Goal: Navigation & Orientation: Go to known website

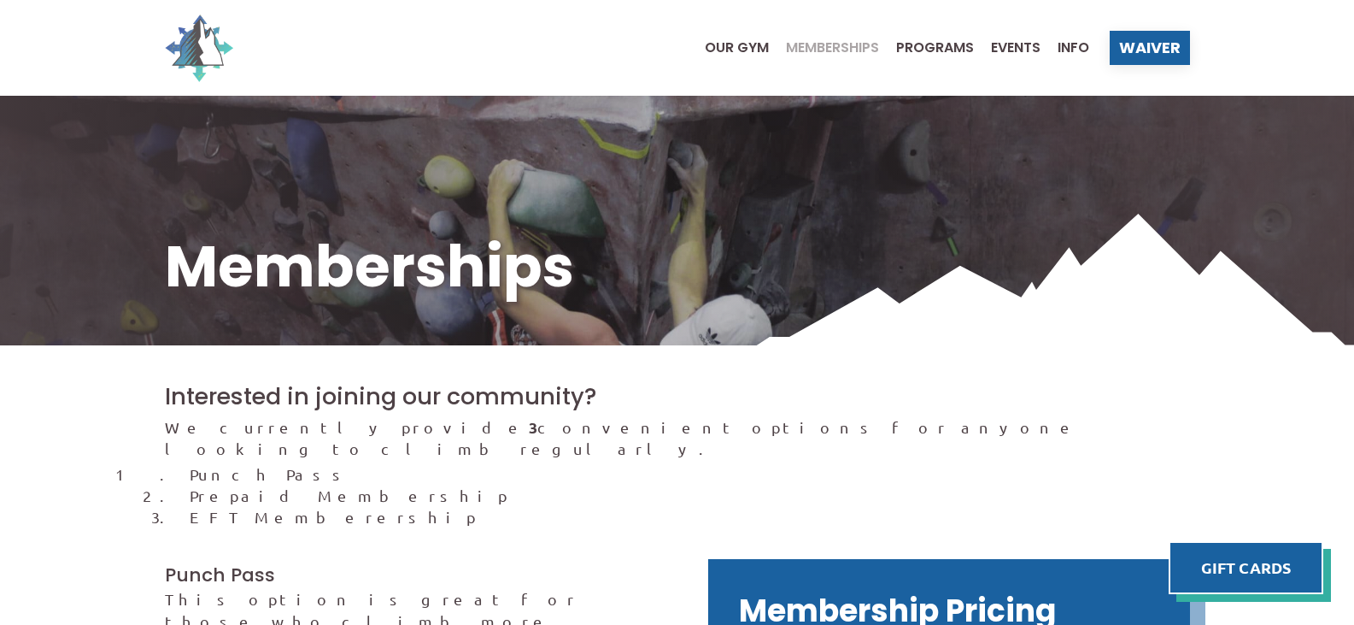
click at [193, 46] on img at bounding box center [199, 48] width 68 height 68
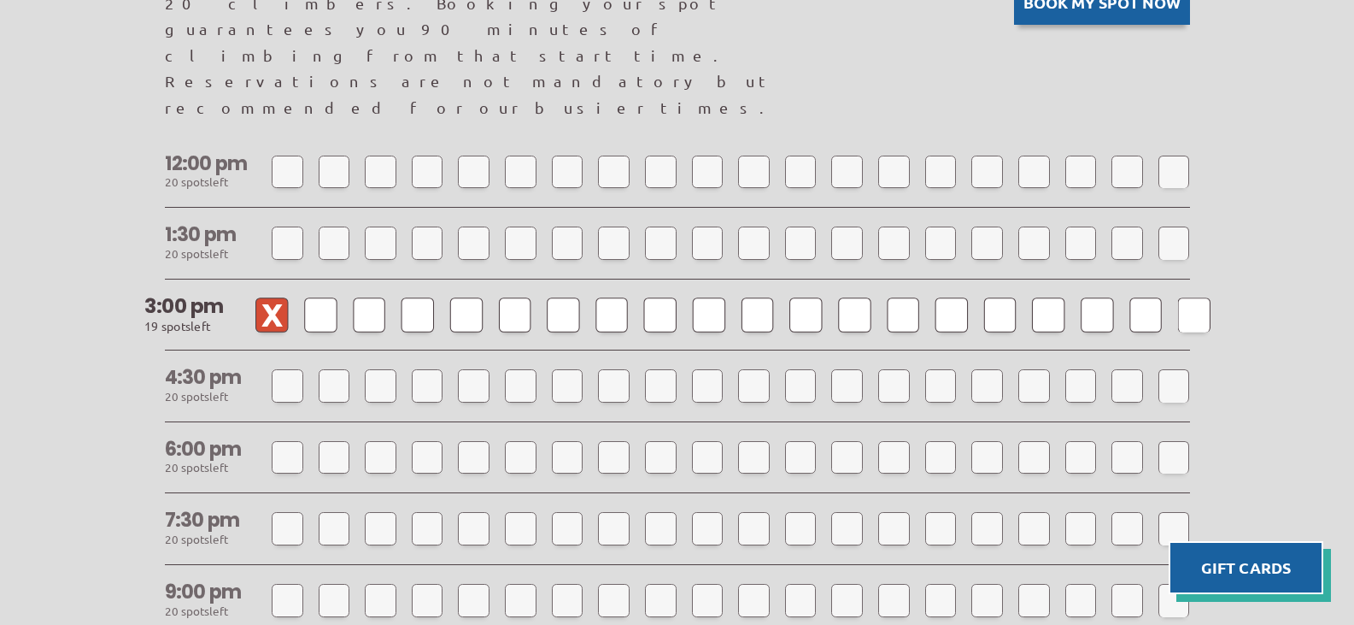
scroll to position [1537, 0]
